Goal: Check status: Check status

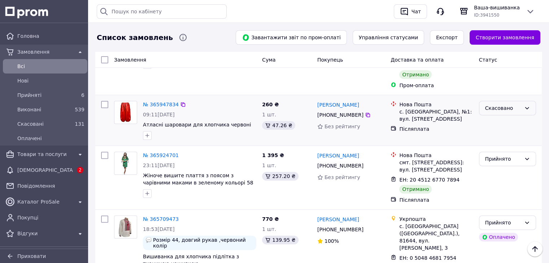
scroll to position [289, 0]
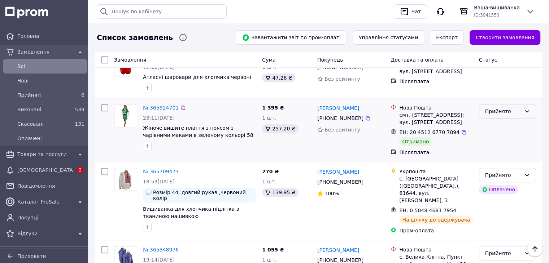
click at [523, 104] on div "Прийнято" at bounding box center [507, 111] width 57 height 14
click at [501, 115] on li "Виконано" at bounding box center [507, 113] width 56 height 13
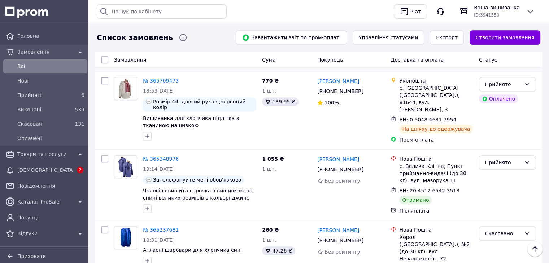
scroll to position [397, 0]
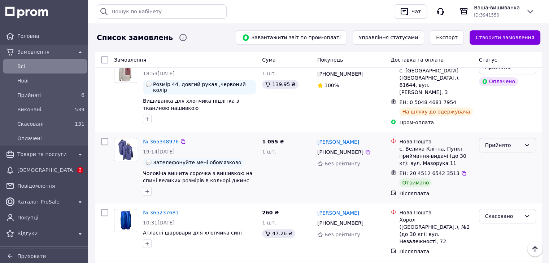
click at [514, 141] on div "Прийнято" at bounding box center [503, 145] width 36 height 8
click at [502, 140] on li "Виконано" at bounding box center [507, 138] width 56 height 13
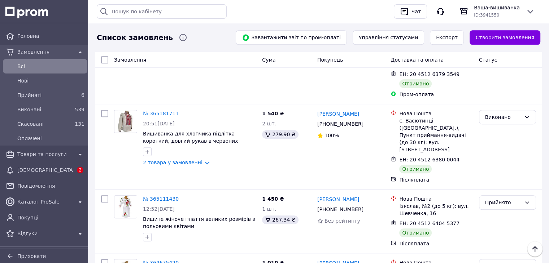
scroll to position [722, 0]
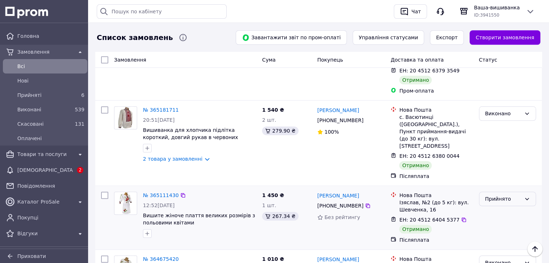
click at [514, 195] on div "Прийнято" at bounding box center [503, 199] width 36 height 8
click at [498, 157] on li "Виконано" at bounding box center [507, 157] width 56 height 13
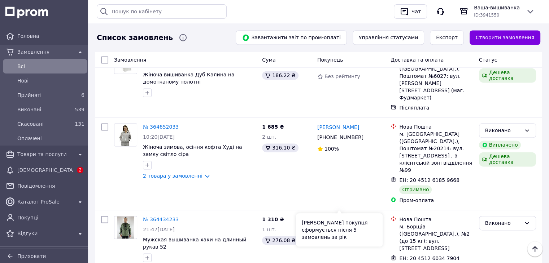
scroll to position [983, 0]
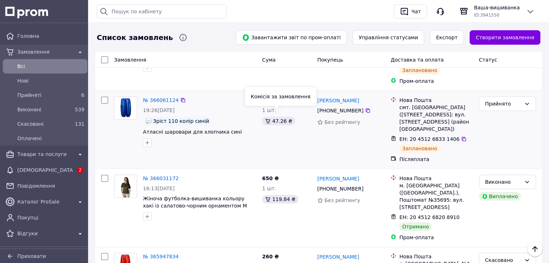
scroll to position [72, 0]
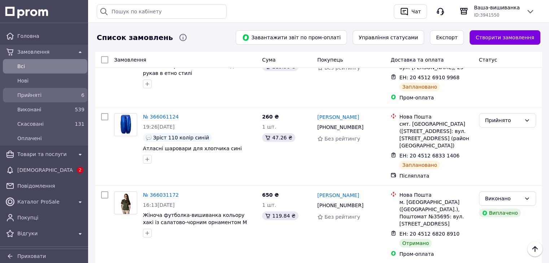
click at [46, 93] on span "Прийняті" at bounding box center [43, 95] width 53 height 7
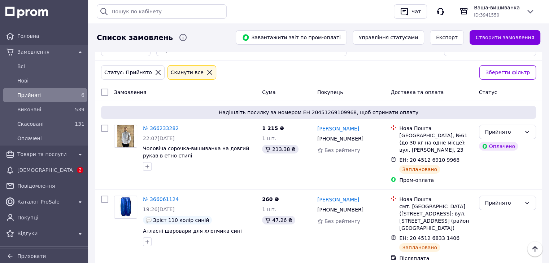
scroll to position [13, 0]
